Goal: Navigation & Orientation: Find specific page/section

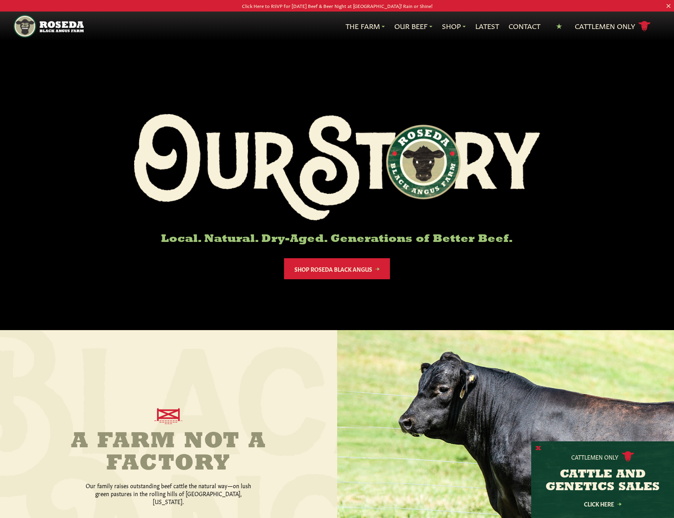
click at [539, 447] on button "X" at bounding box center [539, 448] width 6 height 8
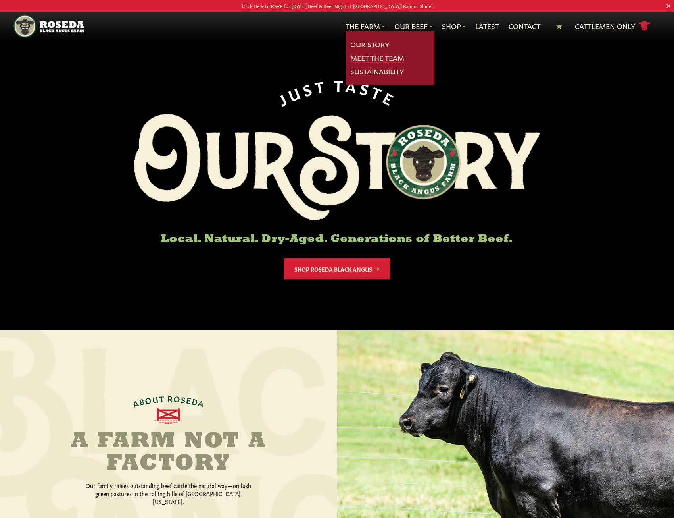
click at [364, 58] on link "Meet The Team" at bounding box center [377, 58] width 54 height 10
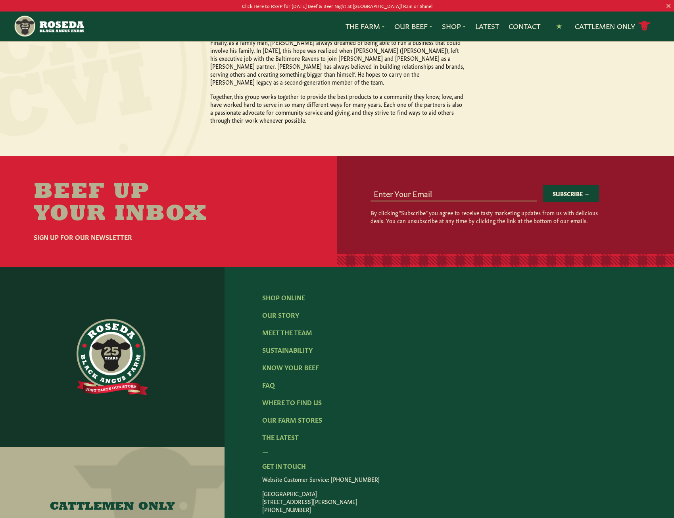
scroll to position [953, 0]
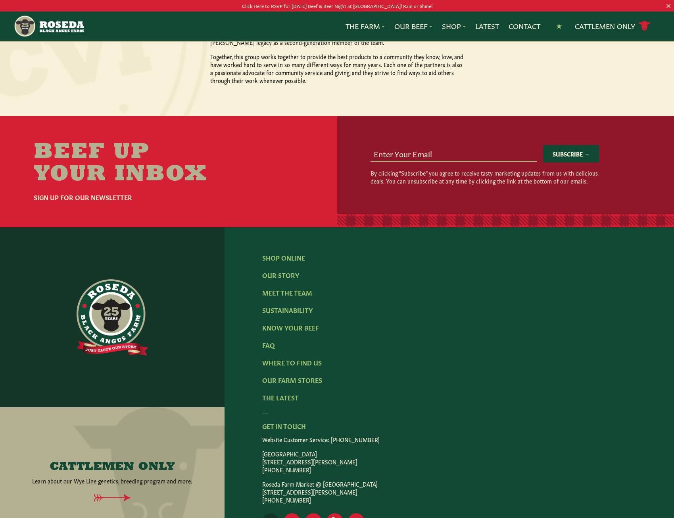
click at [268, 517] on icon "Visit Our Instagram Page" at bounding box center [271, 521] width 6 height 6
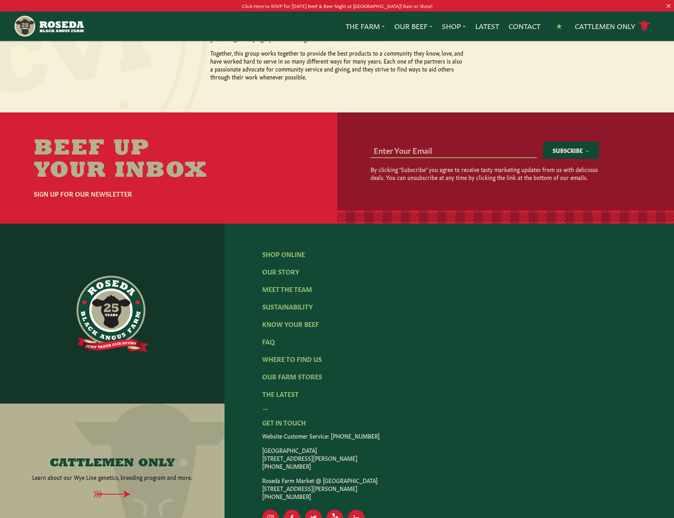
scroll to position [958, 0]
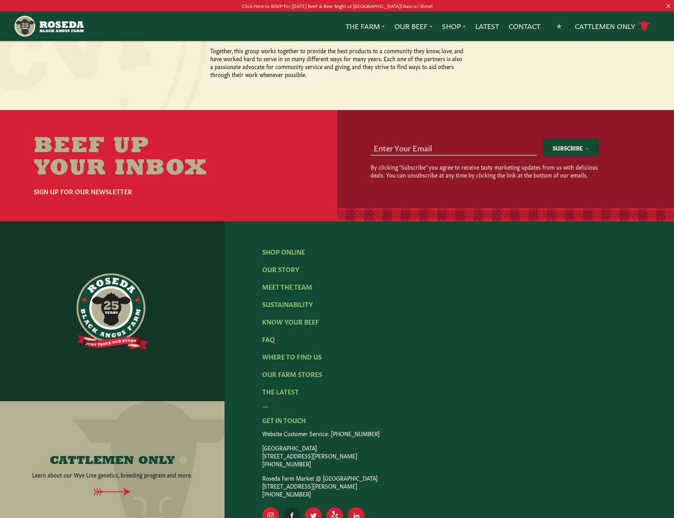
click at [295, 507] on rect "Visit Our Facebook Page" at bounding box center [292, 515] width 17 height 17
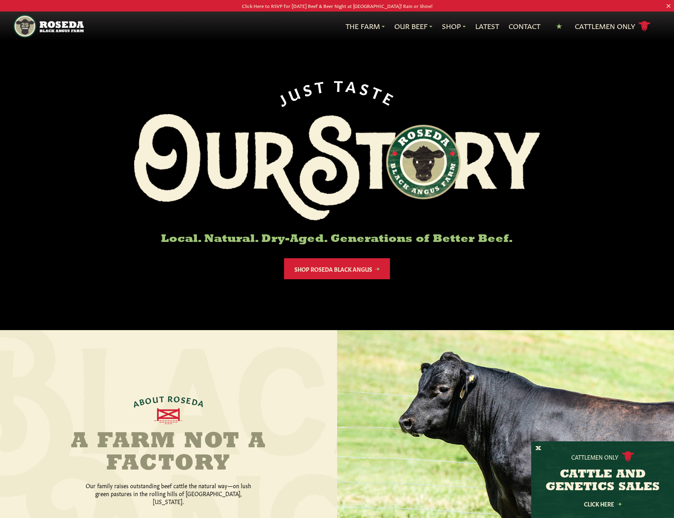
click at [319, 6] on p "Click Here to RSVP for [DATE] Beef & Beer Night at [GEOGRAPHIC_DATA]! Rain or S…" at bounding box center [337, 6] width 607 height 8
